Goal: Contribute content

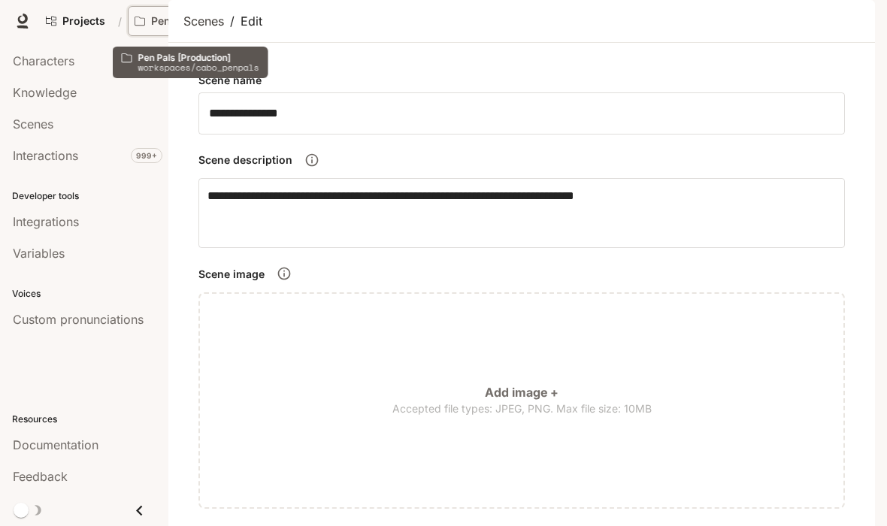
click at [162, 20] on p "Pen Pals [Production]" at bounding box center [193, 21] width 84 height 13
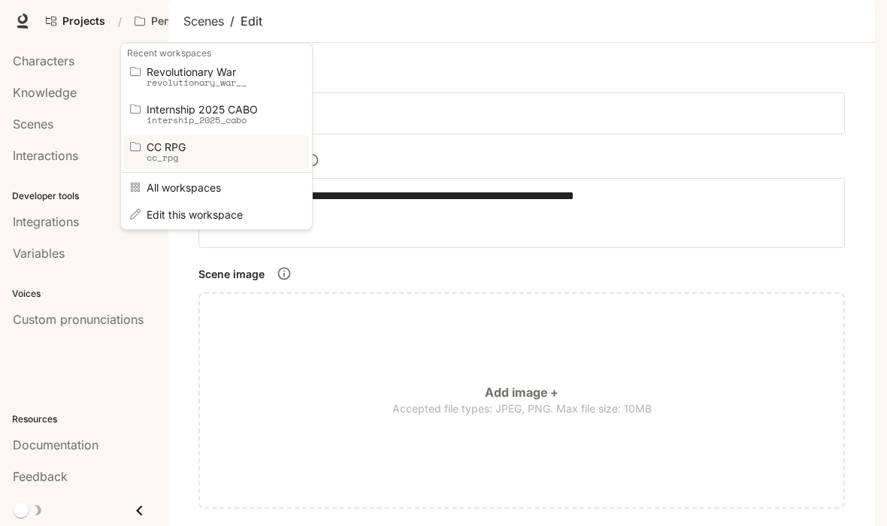
click at [185, 141] on span "CC RPG" at bounding box center [214, 146] width 135 height 11
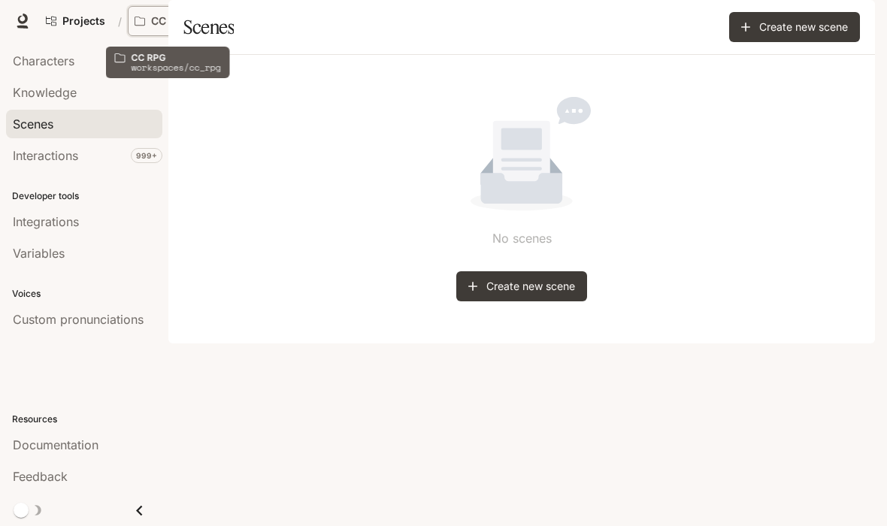
click at [151, 17] on p "CC RPG" at bounding box center [170, 21] width 39 height 13
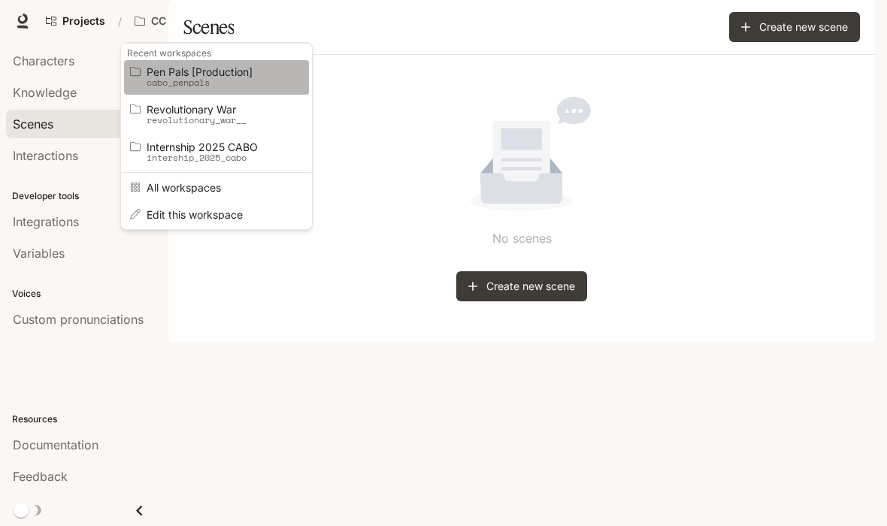
click at [194, 80] on p "cabo_penpals" at bounding box center [214, 82] width 135 height 11
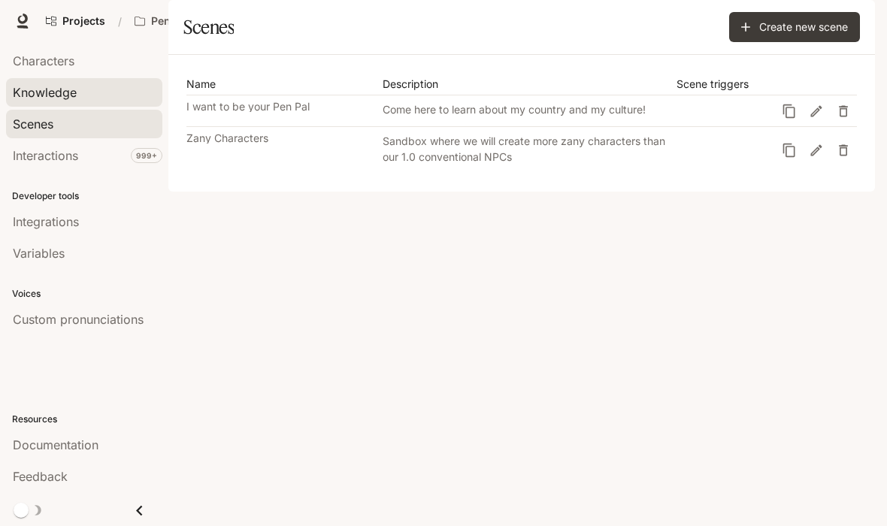
click at [82, 100] on div "Knowledge" at bounding box center [84, 92] width 143 height 18
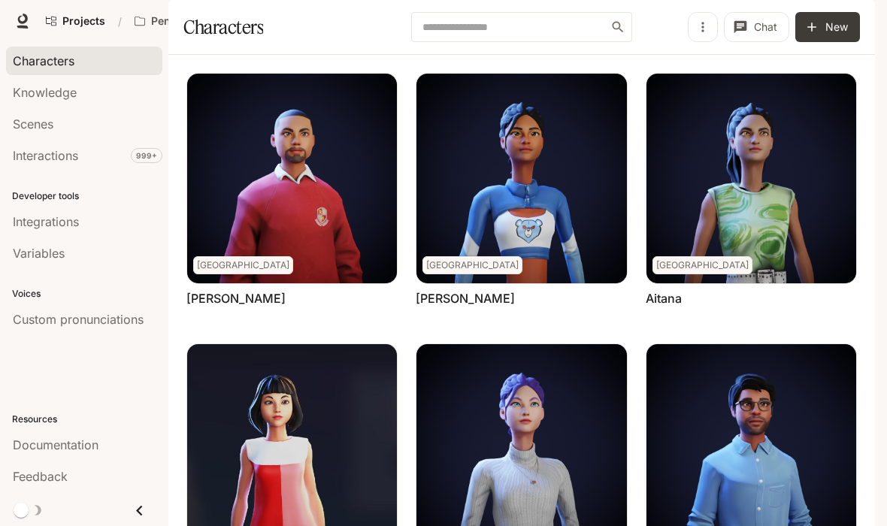
scroll to position [743, 0]
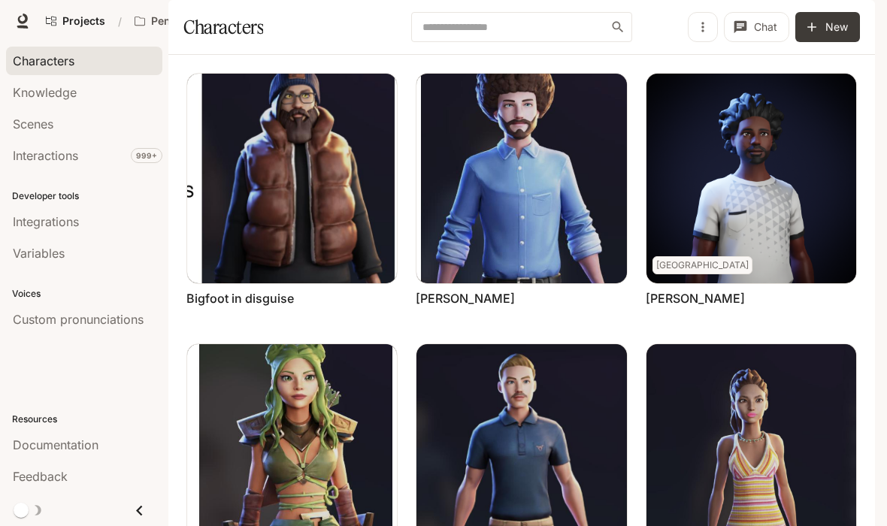
scroll to position [672, 0]
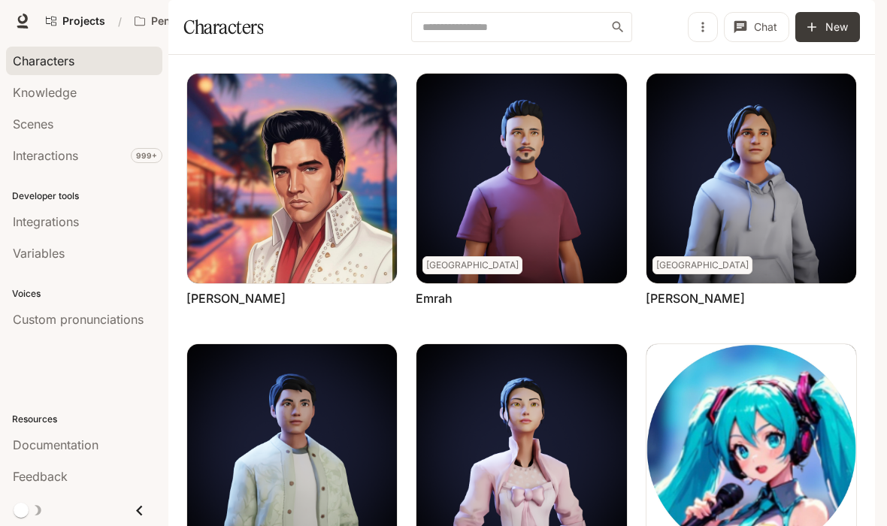
scroll to position [743, 0]
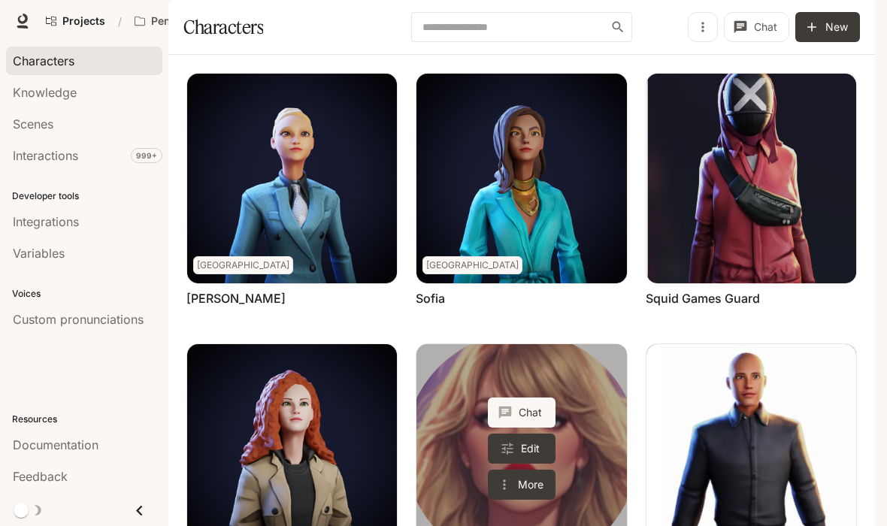
scroll to position [198, 0]
click at [562, 344] on link "Taylor Swift" at bounding box center [521, 449] width 210 height 210
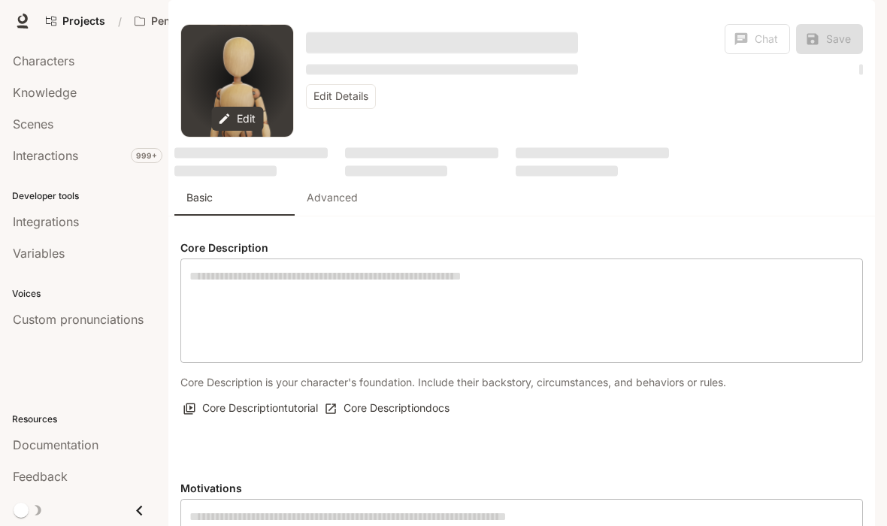
type textarea "**********"
type input "*"
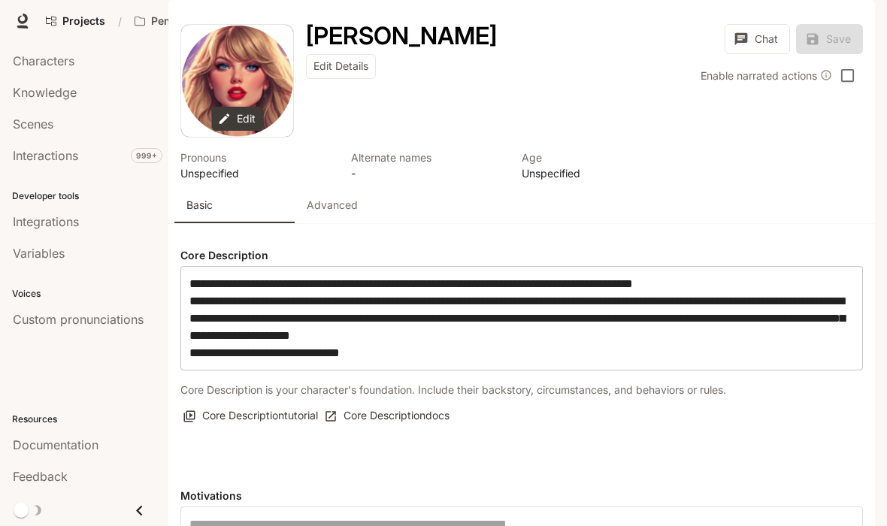
type input "**********"
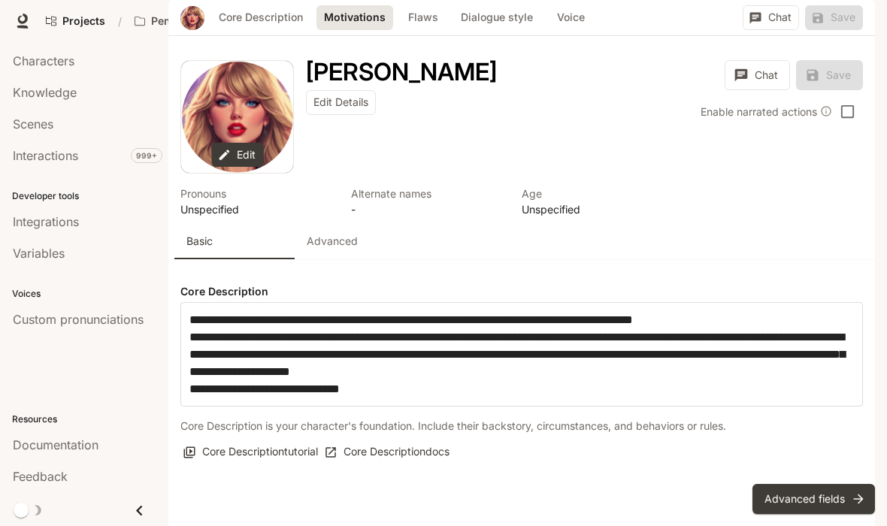
scroll to position [191, 0]
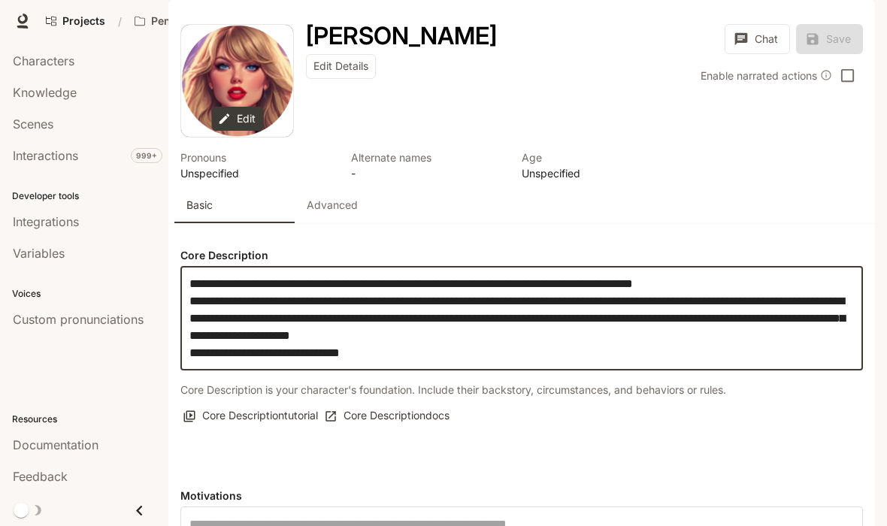
drag, startPoint x: 293, startPoint y: 201, endPoint x: 172, endPoint y: 201, distance: 121.0
type textarea "**********"
click at [812, 45] on icon "submit" at bounding box center [811, 39] width 11 height 11
